Goal: Task Accomplishment & Management: Manage account settings

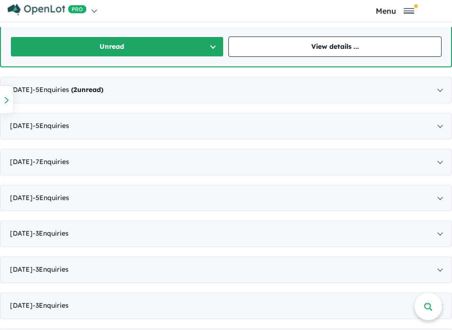
scroll to position [696, 0]
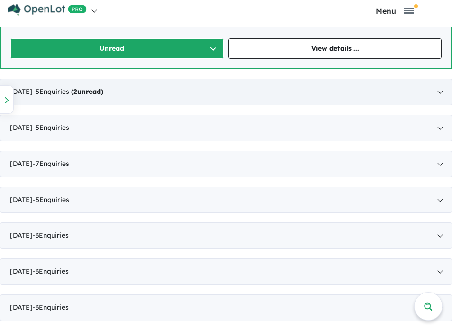
click at [254, 98] on div "[DATE] - 5 Enquir ies ( 2 unread)" at bounding box center [226, 92] width 452 height 27
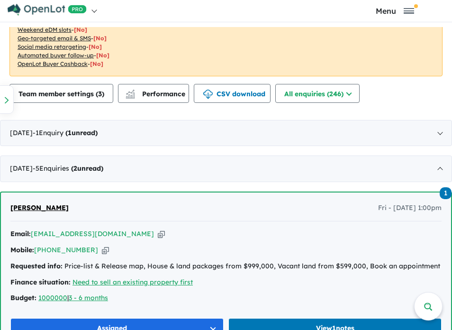
scroll to position [452, 0]
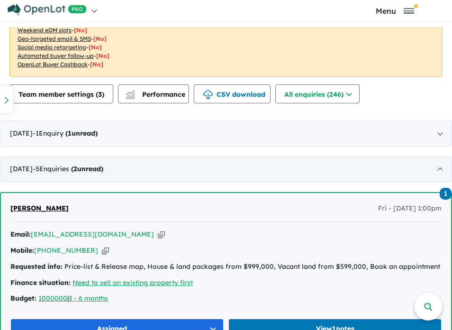
click at [225, 165] on div "[DATE] - 5 Enquir ies ( 2 unread)" at bounding box center [226, 169] width 452 height 27
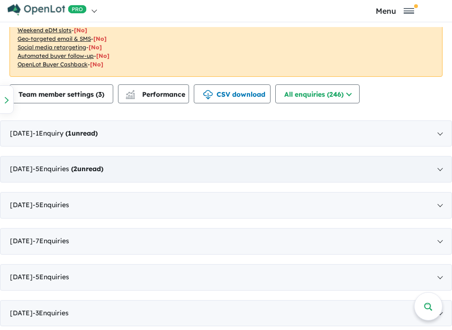
click at [228, 171] on div "[DATE] - 5 Enquir ies ( 2 unread)" at bounding box center [226, 169] width 452 height 27
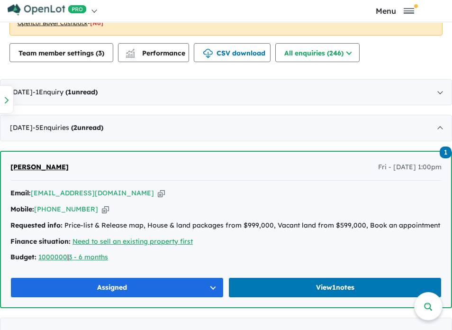
scroll to position [485, 0]
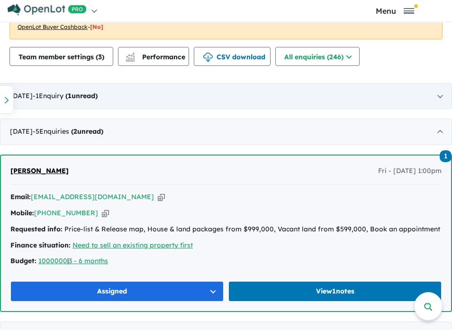
click at [285, 100] on div "[DATE] - 1 Enquir y ( 1 unread)" at bounding box center [226, 96] width 452 height 27
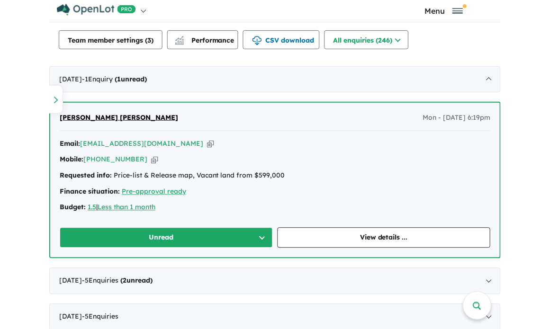
scroll to position [504, 0]
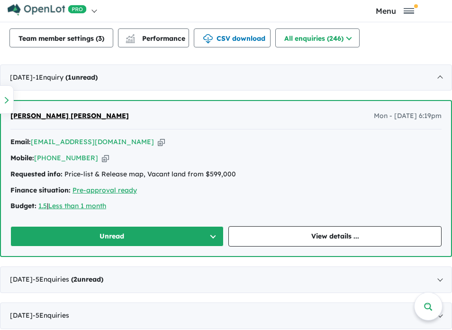
click at [102, 159] on icon "button" at bounding box center [105, 158] width 7 height 10
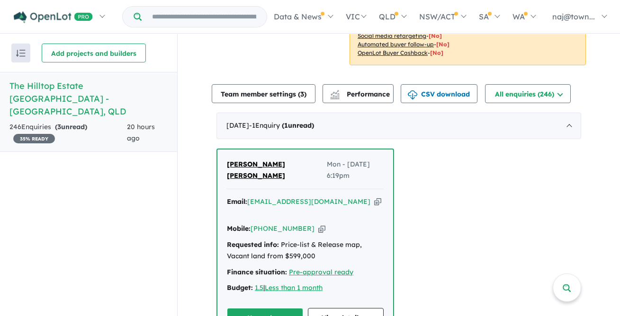
scroll to position [409, 0]
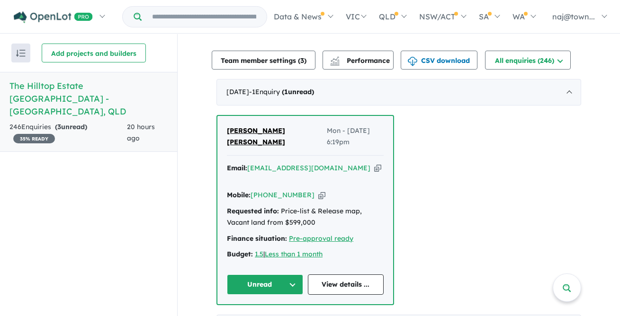
click at [292, 275] on button "Unread" at bounding box center [265, 285] width 76 height 20
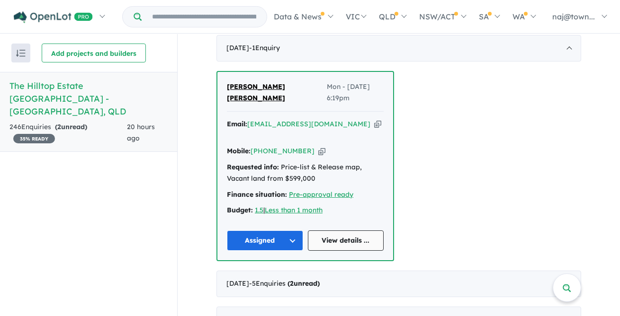
scroll to position [457, 0]
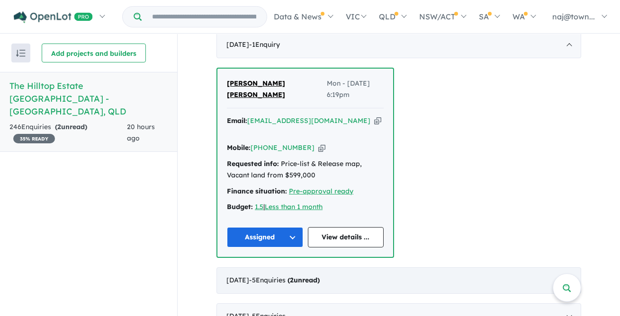
click at [451, 268] on div "[DATE] - 5 Enquir ies ( 2 unread)" at bounding box center [398, 281] width 365 height 27
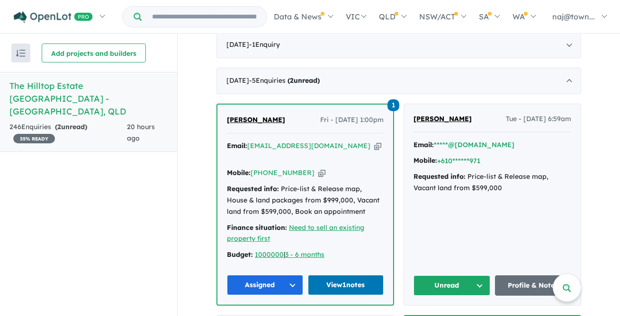
click at [455, 276] on button "Unread" at bounding box center [451, 286] width 77 height 20
click at [459, 156] on button "+610******971" at bounding box center [458, 161] width 43 height 10
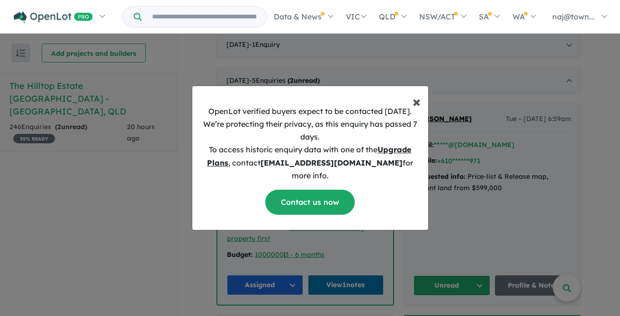
click at [418, 110] on span "×" at bounding box center [417, 101] width 8 height 19
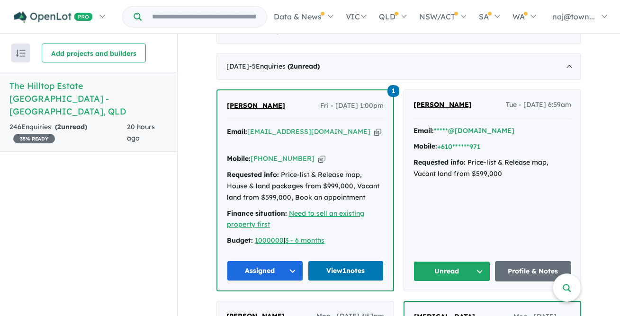
scroll to position [461, 0]
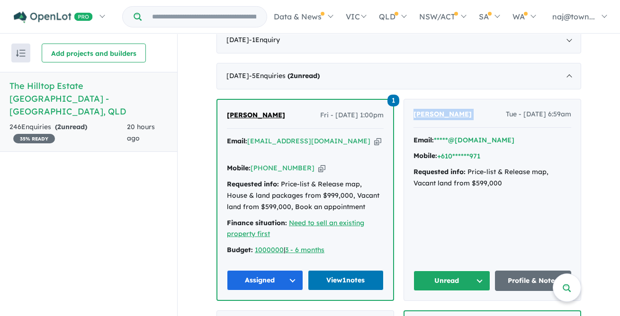
drag, startPoint x: 476, startPoint y: 94, endPoint x: 407, endPoint y: 96, distance: 68.7
click at [407, 99] on div "[PERSON_NAME] Tue - [DATE] 6:59am Email: *****@[DOMAIN_NAME] Mobile: +610******…" at bounding box center [492, 199] width 177 height 201
copy span "[PERSON_NAME]"
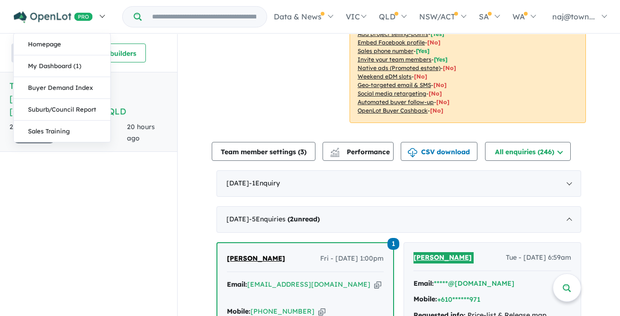
scroll to position [316, 0]
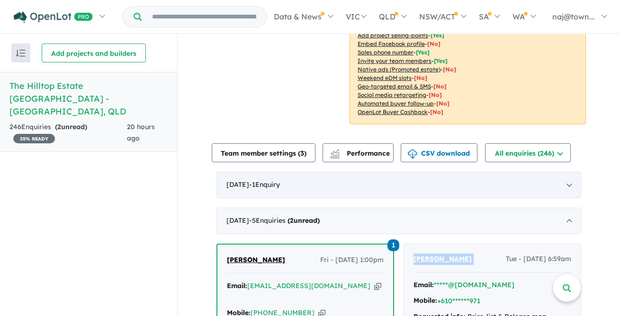
click at [534, 172] on div "[DATE] - 1 Enquir y ( 0 unread)" at bounding box center [398, 185] width 365 height 27
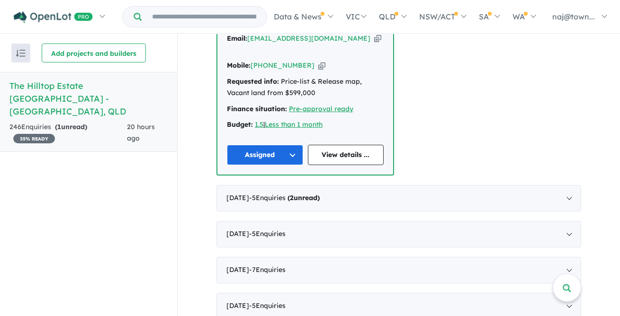
scroll to position [552, 0]
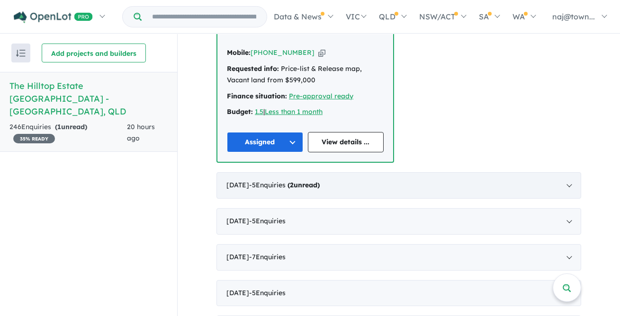
click at [346, 172] on div "[DATE] - 5 Enquir ies ( 2 unread)" at bounding box center [398, 185] width 365 height 27
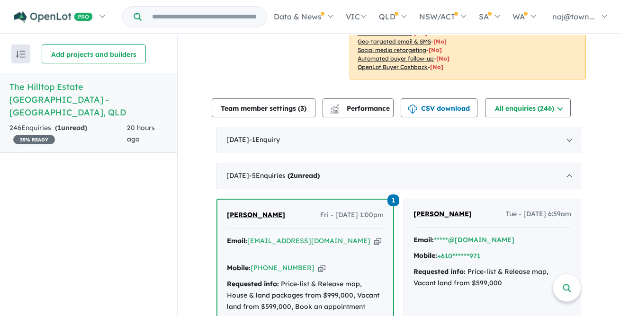
scroll to position [349, 0]
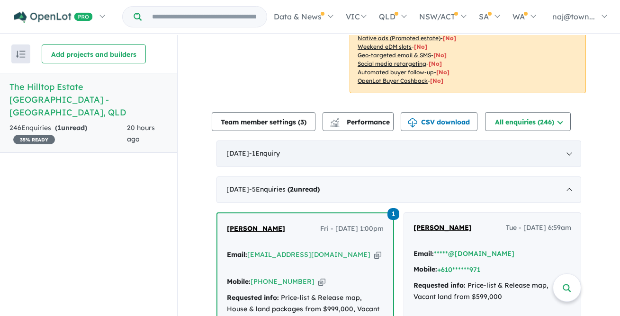
click at [354, 141] on div "[DATE] - 1 Enquir y ( 0 unread)" at bounding box center [398, 154] width 365 height 27
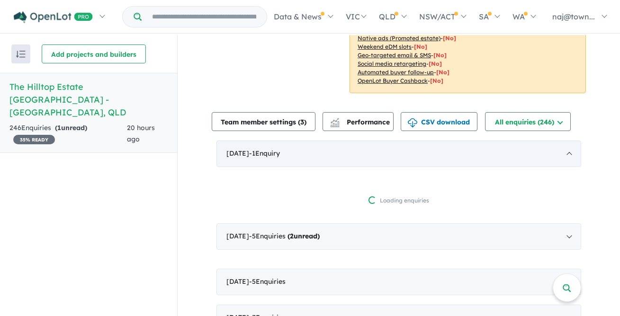
scroll to position [1, 0]
